Goal: Information Seeking & Learning: Learn about a topic

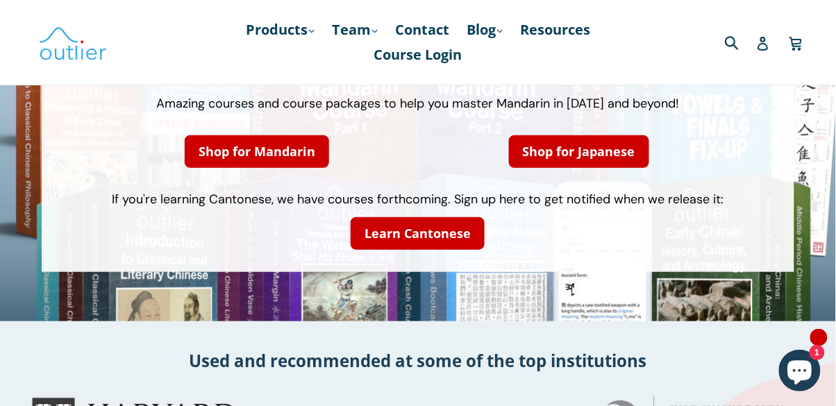
scroll to position [117, 0]
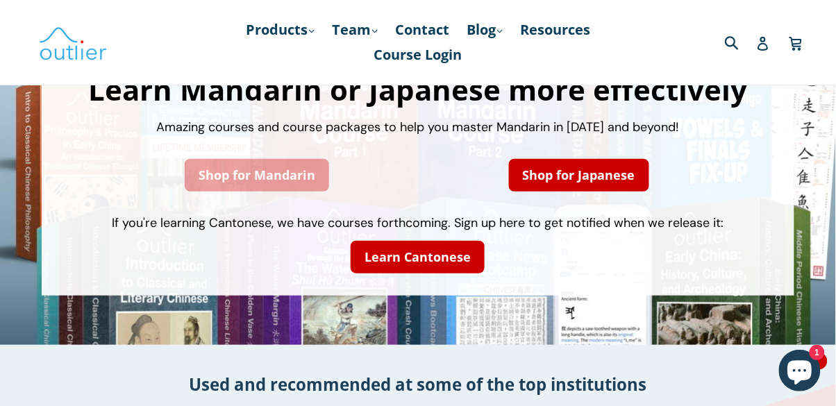
click at [216, 169] on link "Shop for Mandarin" at bounding box center [257, 175] width 144 height 33
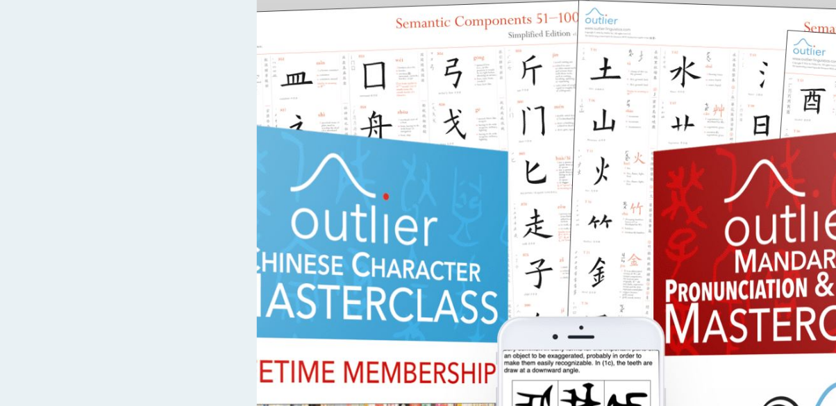
scroll to position [435, 0]
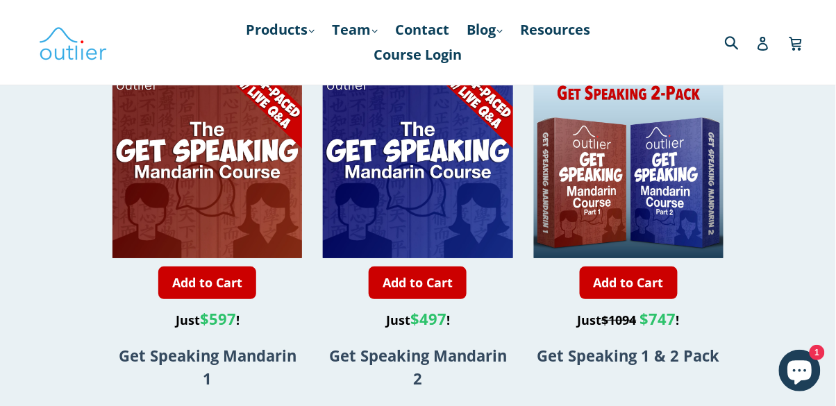
scroll to position [1092, 0]
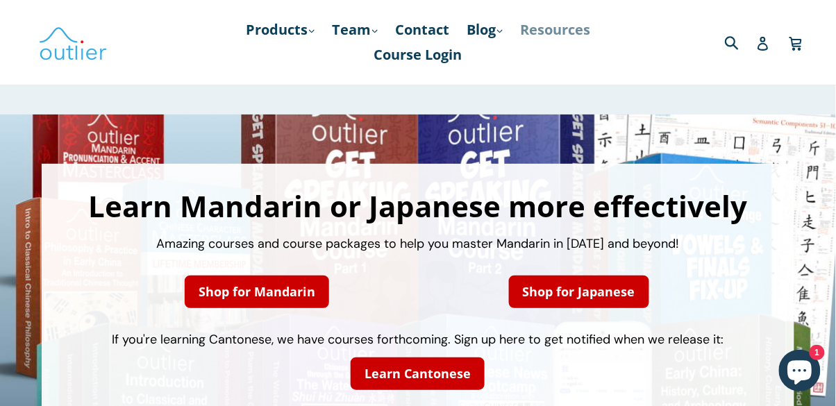
click at [562, 33] on link "Resources" at bounding box center [555, 29] width 84 height 25
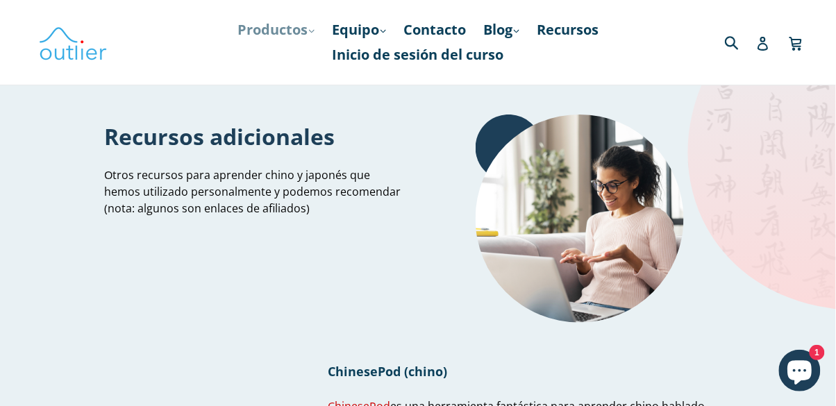
click at [308, 30] on font "Productos" at bounding box center [273, 29] width 70 height 19
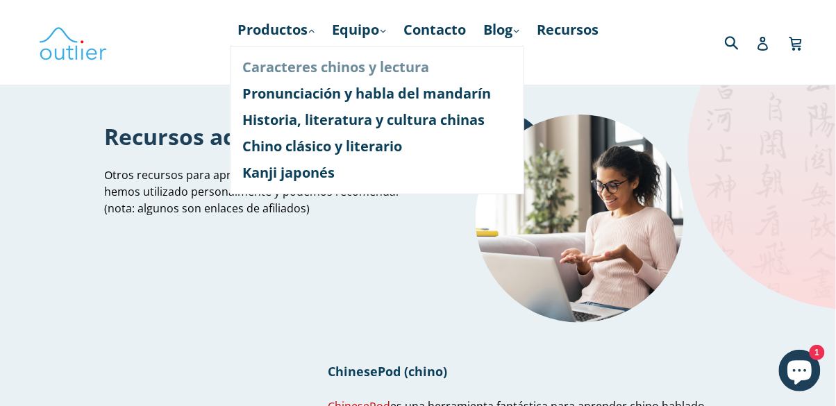
click at [295, 63] on font "Caracteres chinos y lectura" at bounding box center [335, 67] width 187 height 19
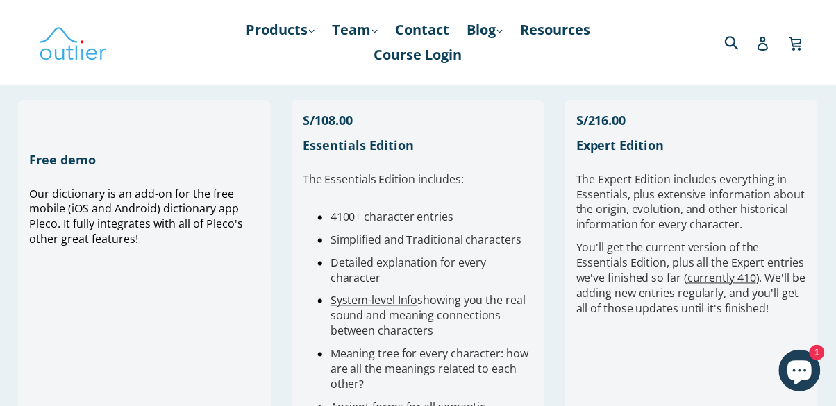
scroll to position [398, 0]
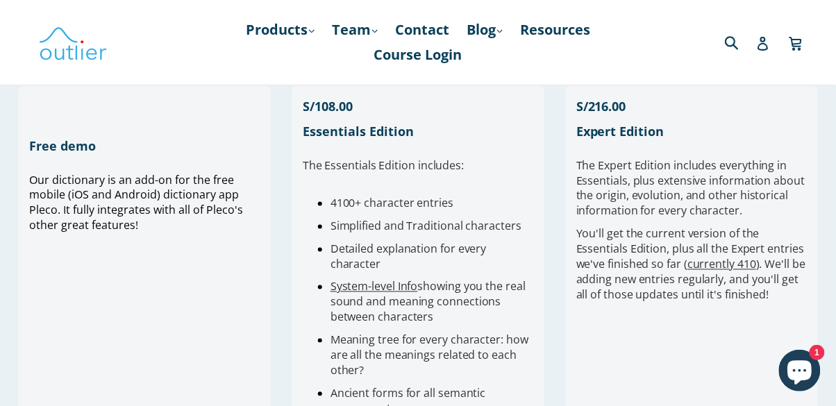
click at [74, 140] on h1 "Free demo" at bounding box center [144, 146] width 231 height 17
click at [50, 153] on h1 "Free demo" at bounding box center [144, 146] width 231 height 17
click at [177, 171] on div "Free demo Our dictionary is an add-on for the free mobile (iOS and Android) dic…" at bounding box center [144, 289] width 253 height 407
click at [178, 217] on span "Our dictionary is an add-on for the free mobile (iOS and Android) dictionary ap…" at bounding box center [136, 202] width 214 height 61
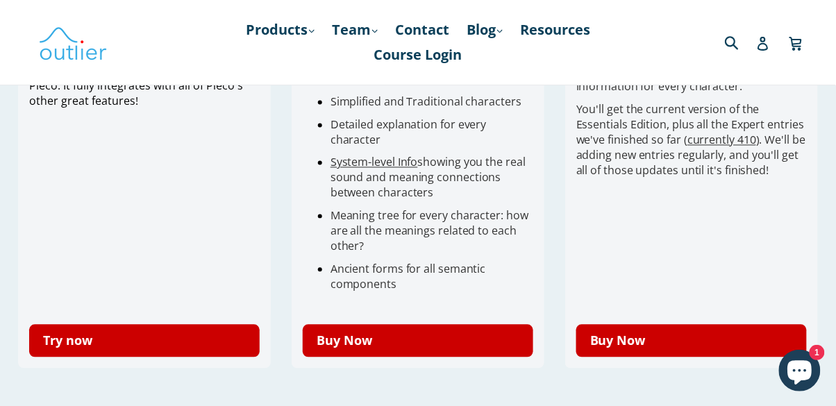
scroll to position [524, 0]
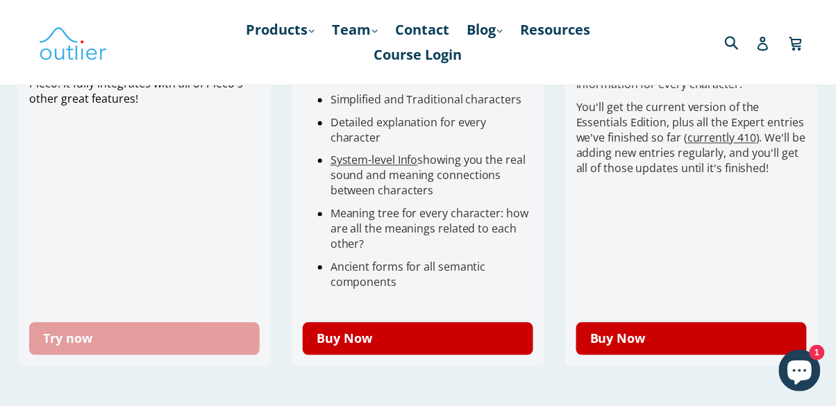
click at [190, 343] on link "Try now" at bounding box center [144, 339] width 231 height 33
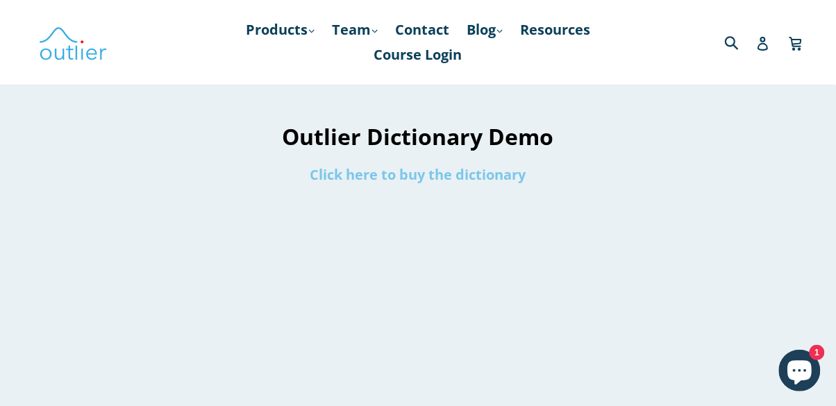
click at [462, 174] on link "Click here to buy the dictionary" at bounding box center [418, 174] width 216 height 19
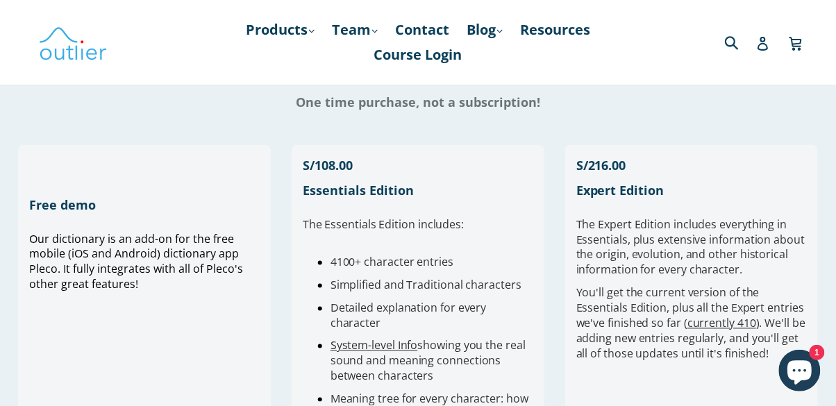
scroll to position [339, 0]
click at [218, 324] on div "Our dictionary is an add-on for the free mobile (iOS and Android) dictionary ap…" at bounding box center [144, 363] width 231 height 265
click at [227, 301] on div "Our dictionary is an add-on for the free mobile (iOS and Android) dictionary ap…" at bounding box center [144, 363] width 231 height 265
click at [69, 213] on h1 "Free demo" at bounding box center [144, 205] width 231 height 17
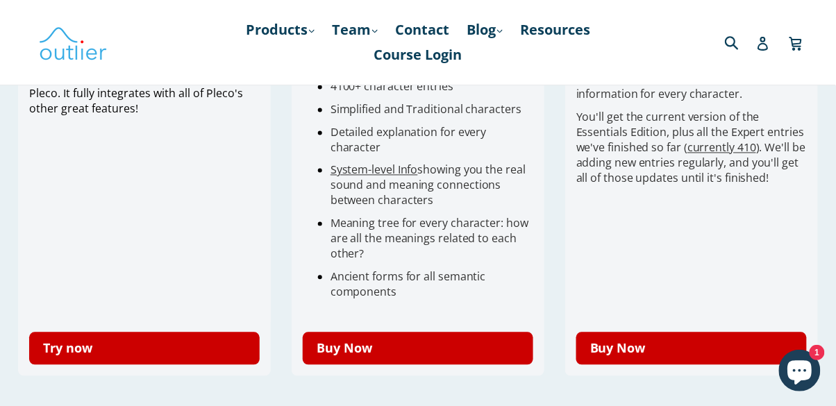
scroll to position [519, 0]
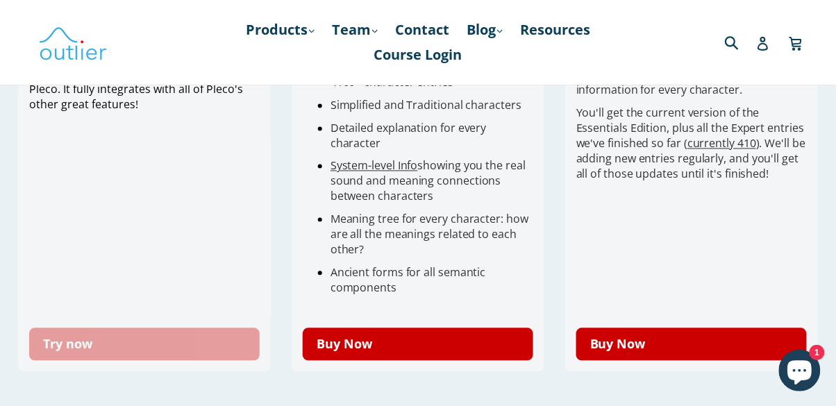
click at [169, 345] on link "Try now" at bounding box center [144, 345] width 231 height 33
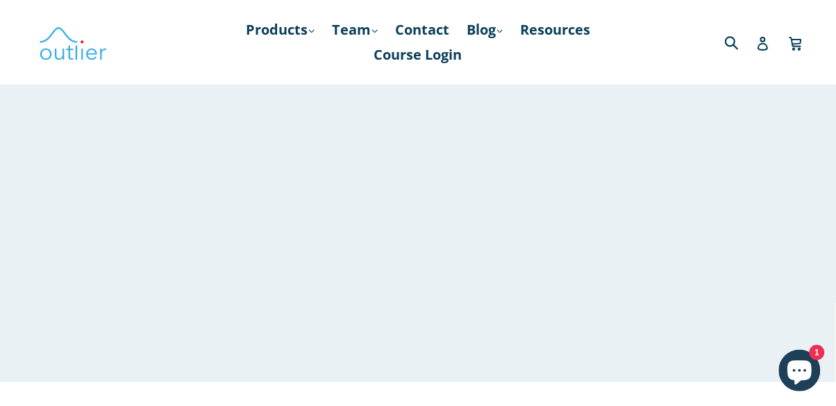
scroll to position [539, 0]
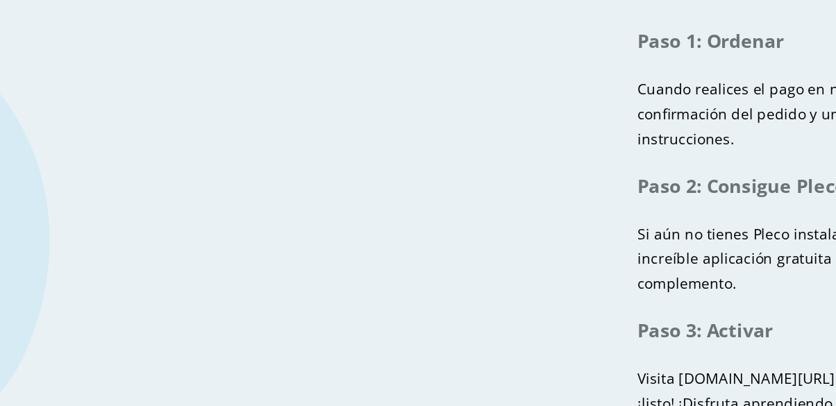
scroll to position [954, 0]
